Goal: Check status

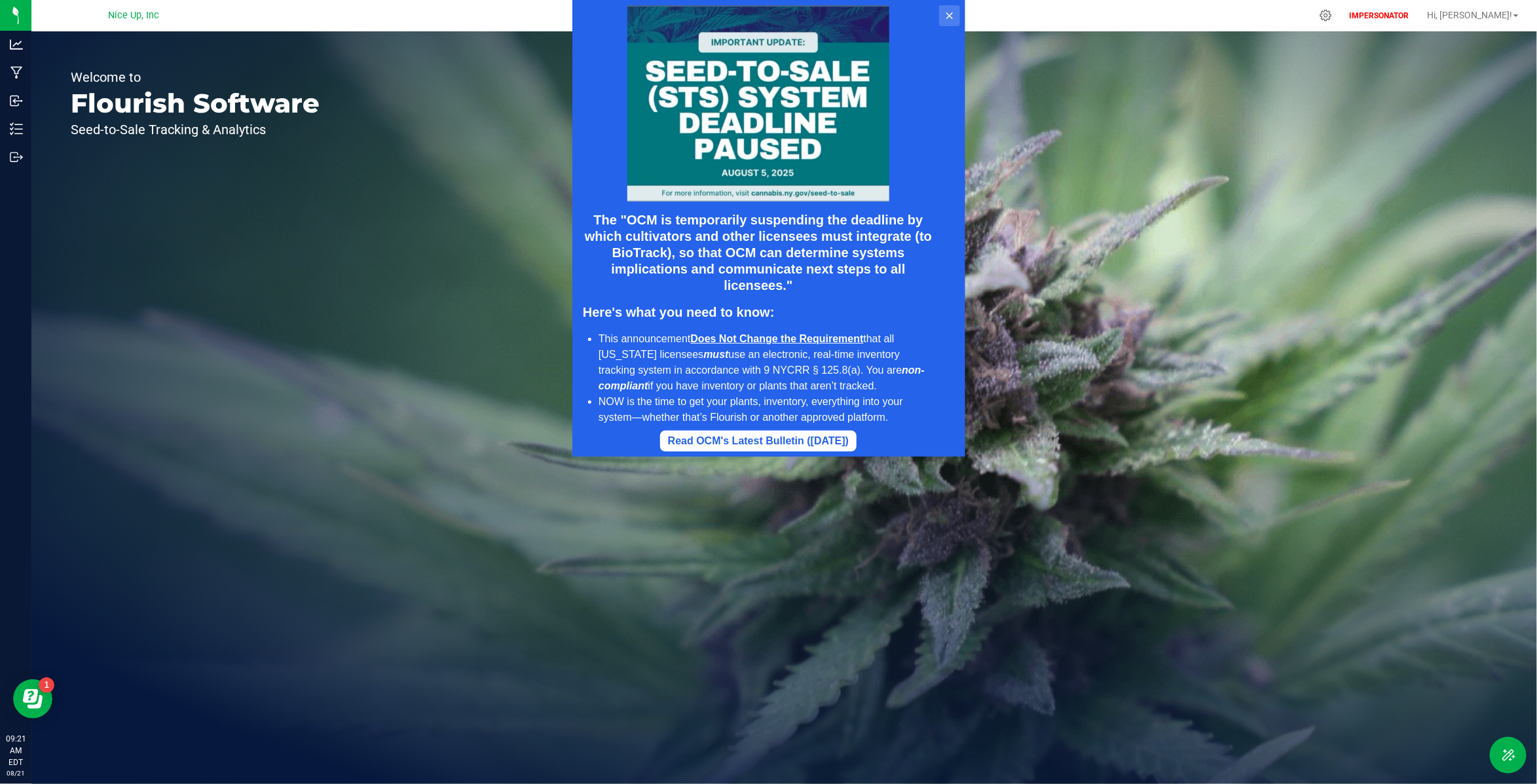
click at [947, 16] on icon at bounding box center [948, 15] width 10 height 10
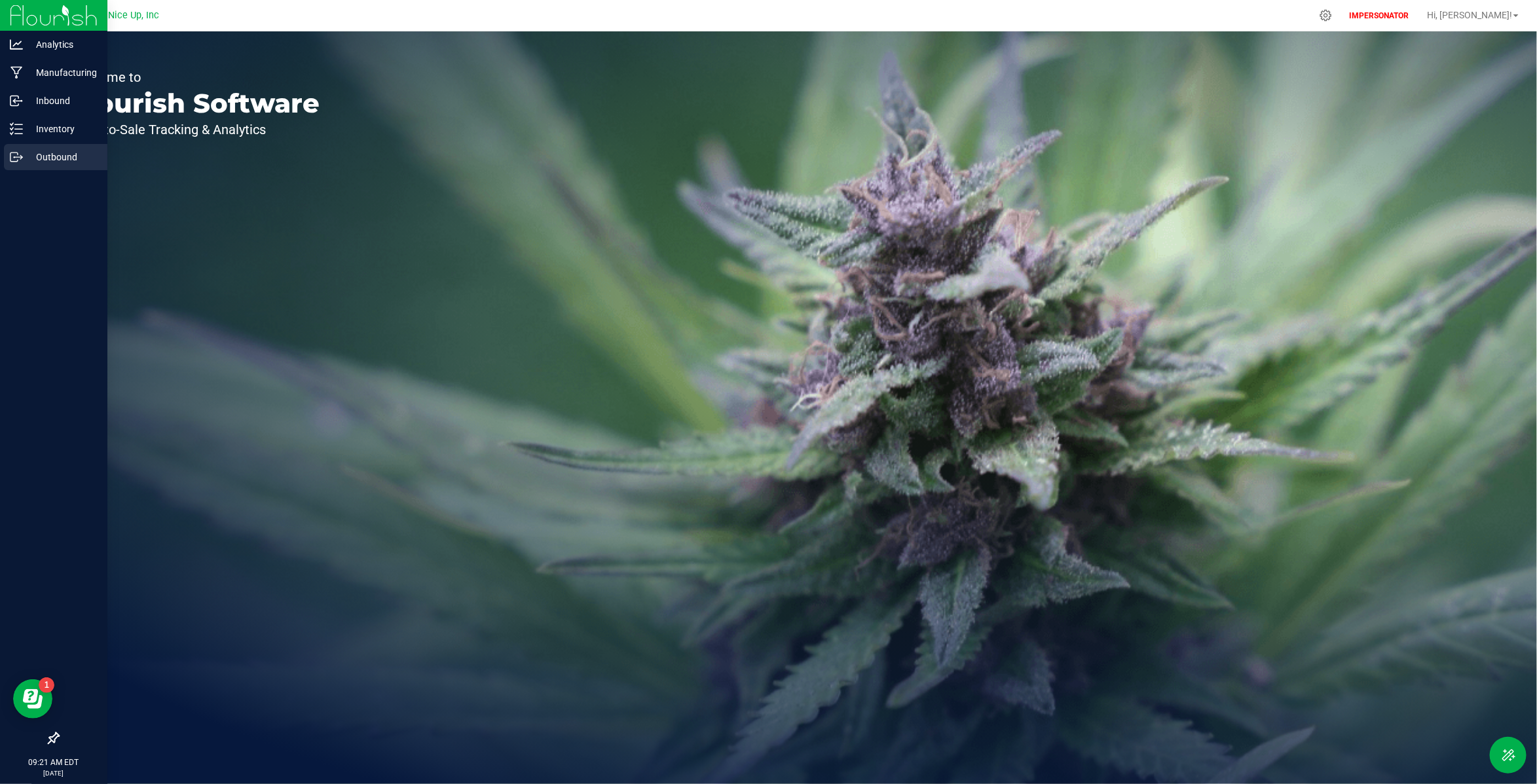
click at [51, 158] on p "Outbound" at bounding box center [62, 156] width 78 height 16
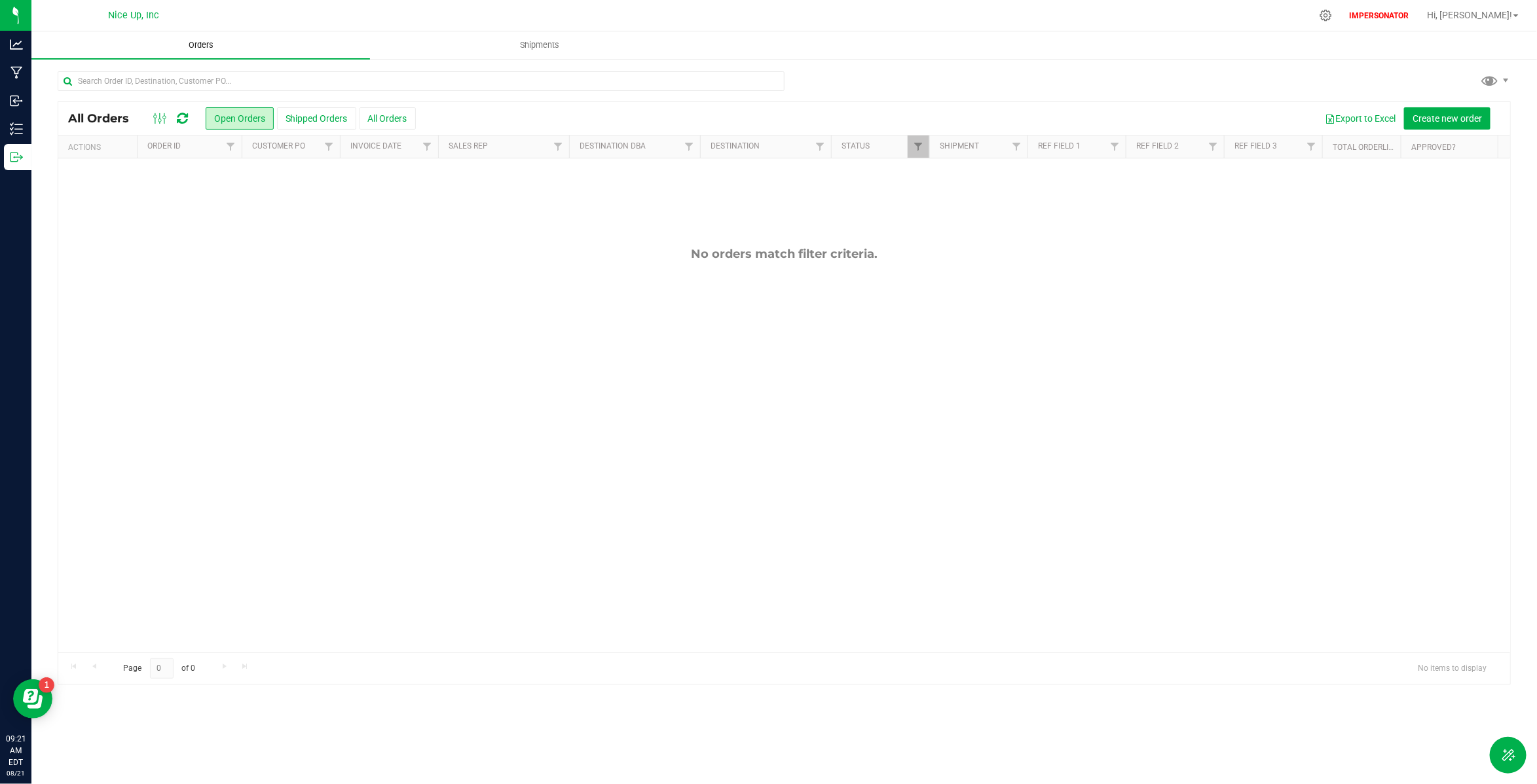
click at [206, 46] on span "Orders" at bounding box center [201, 45] width 61 height 12
click at [211, 88] on input "text" at bounding box center [421, 81] width 727 height 20
click at [184, 84] on input "text" at bounding box center [421, 81] width 727 height 20
paste input "00000083"
type input "00000083"
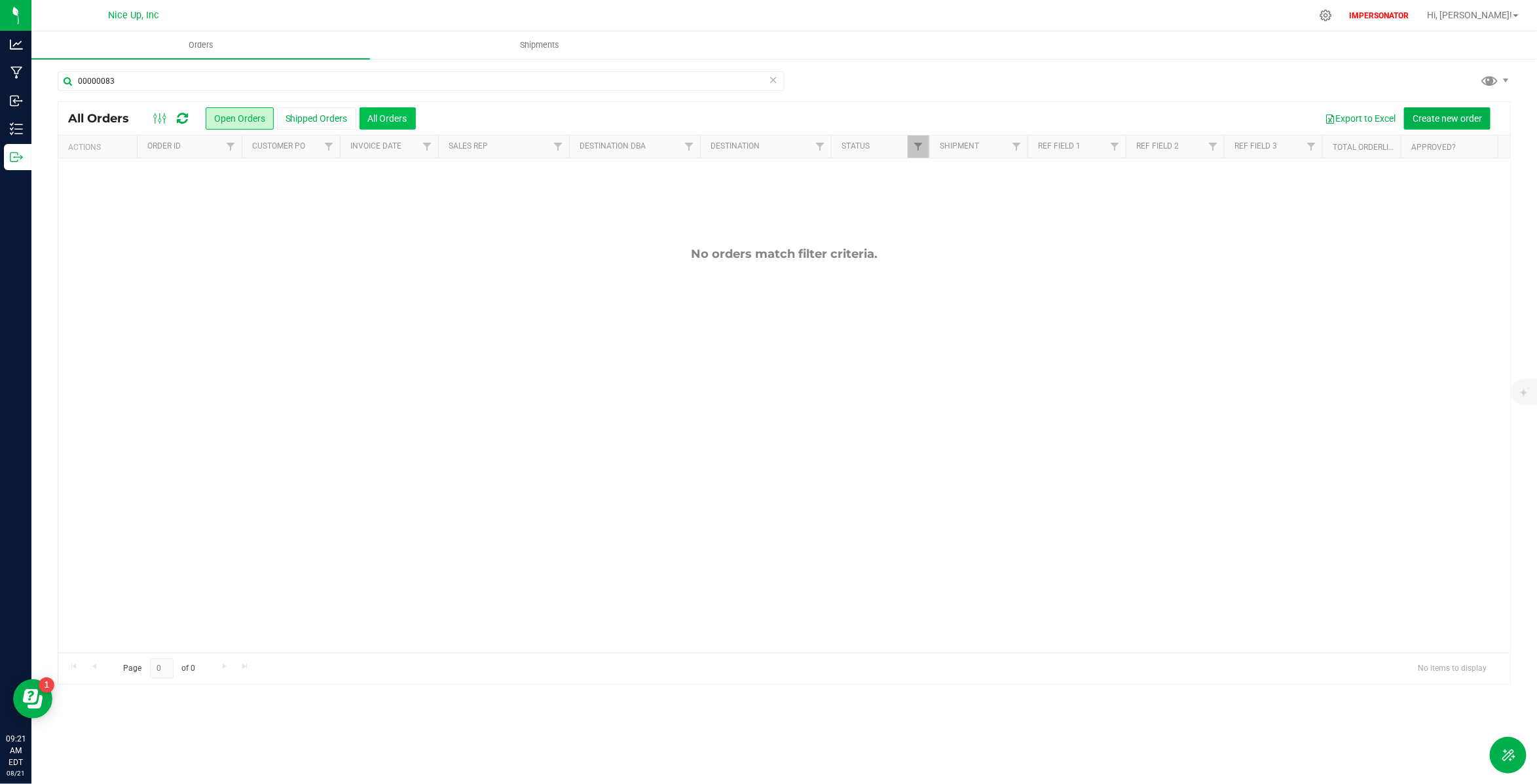
click at [379, 118] on button "All Orders" at bounding box center [388, 118] width 56 height 22
